Goal: Information Seeking & Learning: Check status

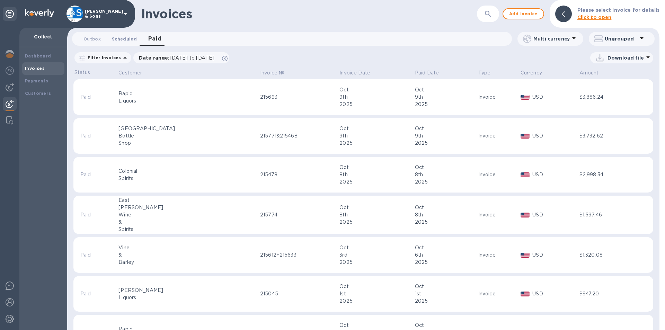
click at [108, 39] on button "Scheduled 0" at bounding box center [124, 39] width 36 height 14
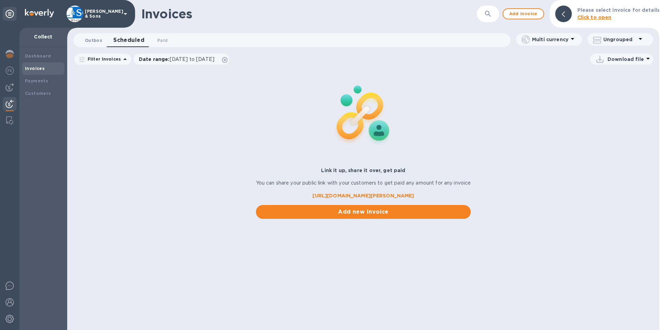
click at [94, 38] on span "Outbox 0" at bounding box center [93, 40] width 17 height 7
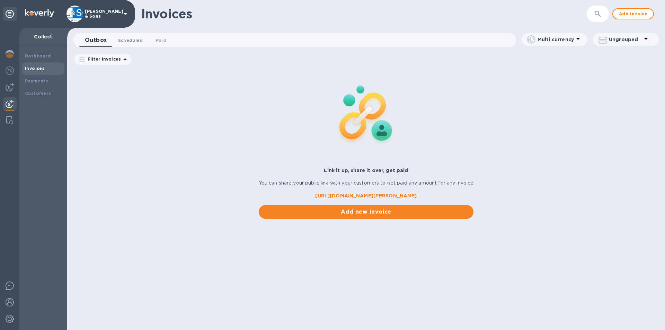
click at [129, 41] on span "Scheduled 0" at bounding box center [130, 40] width 25 height 7
click at [157, 40] on span "Paid 0" at bounding box center [162, 40] width 10 height 7
